Goal: Task Accomplishment & Management: Manage account settings

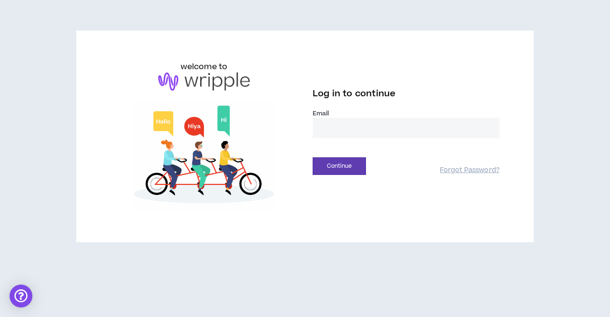
click at [345, 127] on input "email" at bounding box center [406, 128] width 187 height 20
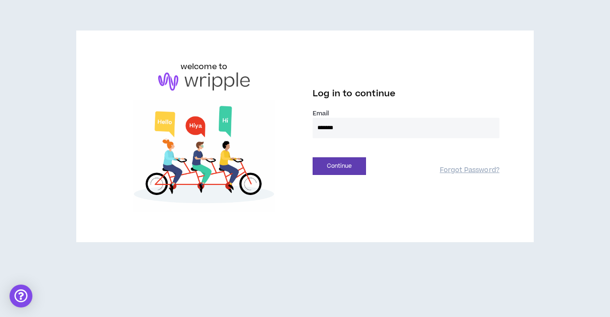
type input "**********"
click at [340, 157] on div "Continue Forgot Password?" at bounding box center [406, 163] width 187 height 24
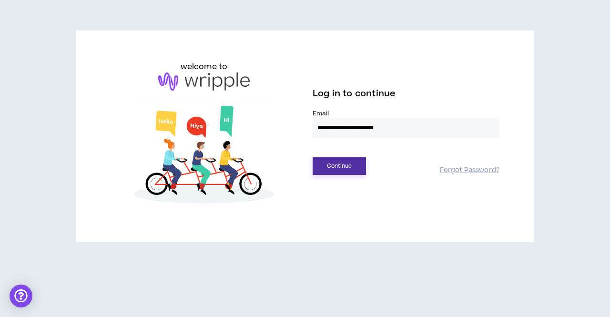
click at [339, 169] on button "Continue" at bounding box center [339, 166] width 53 height 18
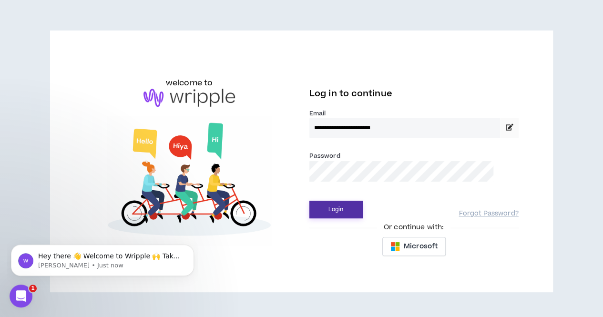
click at [333, 210] on button "Login" at bounding box center [335, 210] width 53 height 18
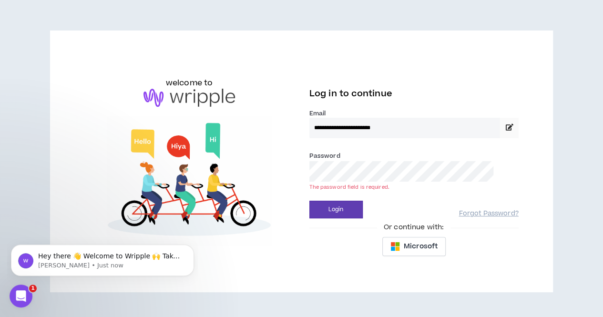
click at [309, 201] on button "Login" at bounding box center [335, 210] width 53 height 18
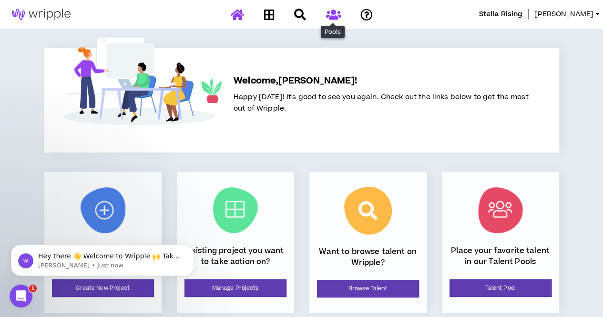
click at [337, 16] on icon at bounding box center [332, 15] width 15 height 12
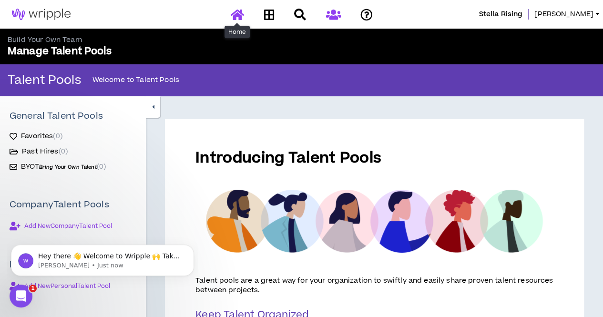
click at [239, 17] on icon at bounding box center [237, 15] width 13 height 12
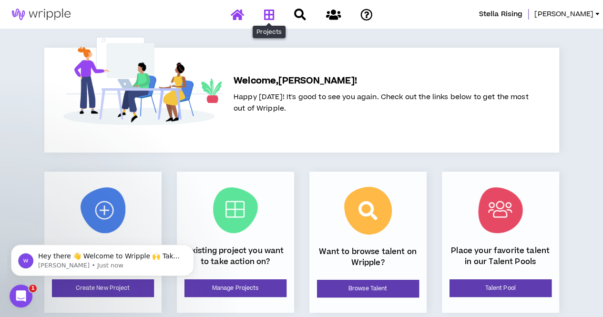
click at [267, 11] on icon at bounding box center [269, 15] width 10 height 12
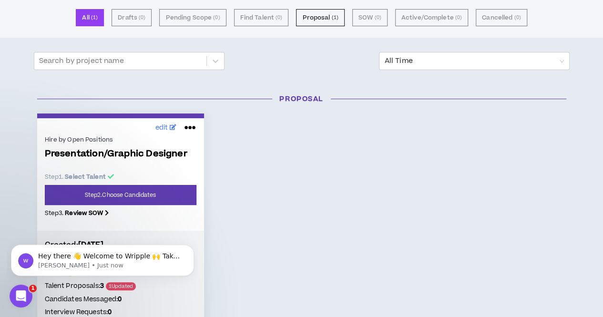
scroll to position [95, 0]
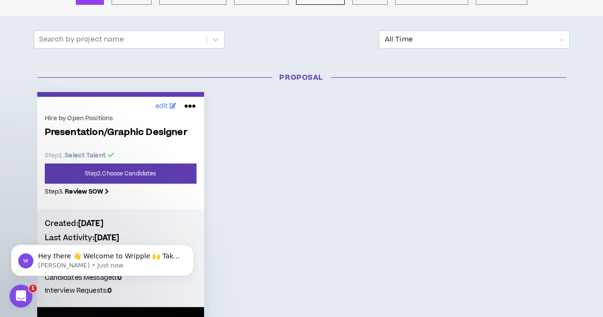
click at [108, 122] on div "Hire by Open Positions Presentation/Graphic Designer Step 1 . Select Talent Ste…" at bounding box center [121, 157] width 152 height 91
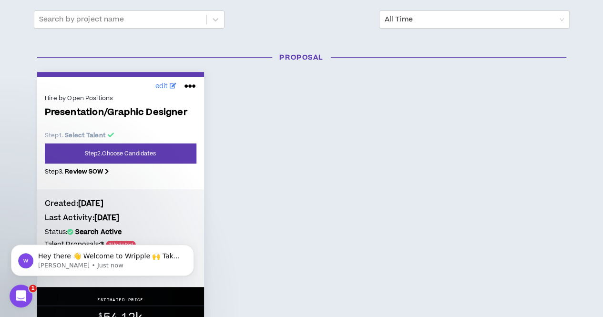
scroll to position [209, 0]
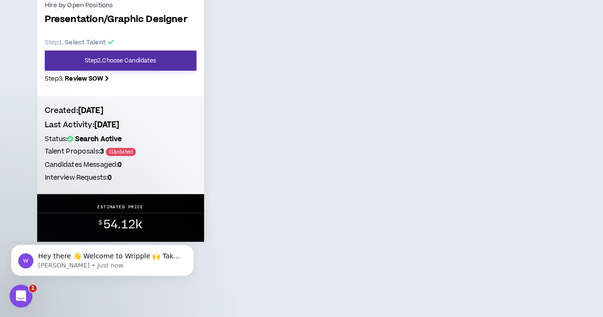
click at [115, 61] on link "Step 2 . Choose Candidates" at bounding box center [121, 61] width 152 height 20
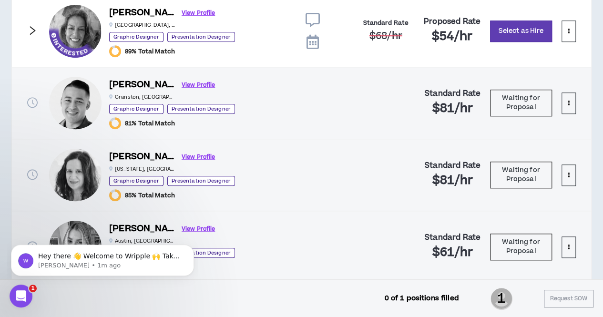
scroll to position [362, 0]
